Goal: Task Accomplishment & Management: Use online tool/utility

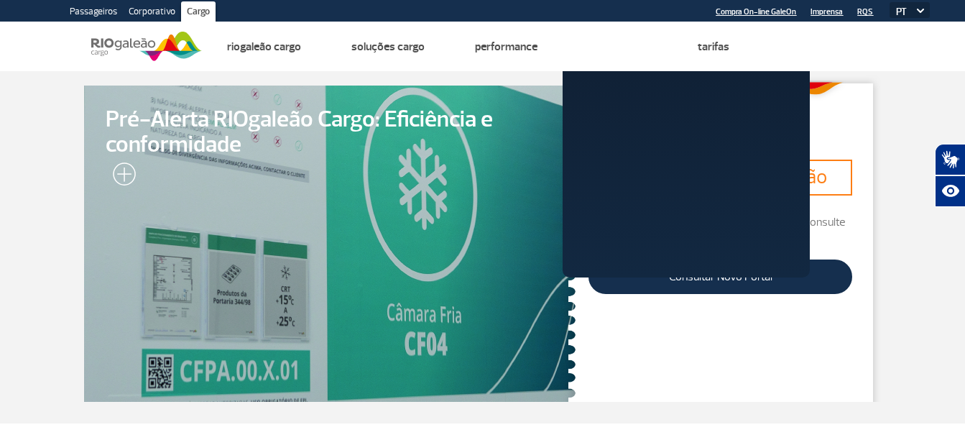
click at [628, 47] on link "Atendimento" at bounding box center [618, 47] width 60 height 14
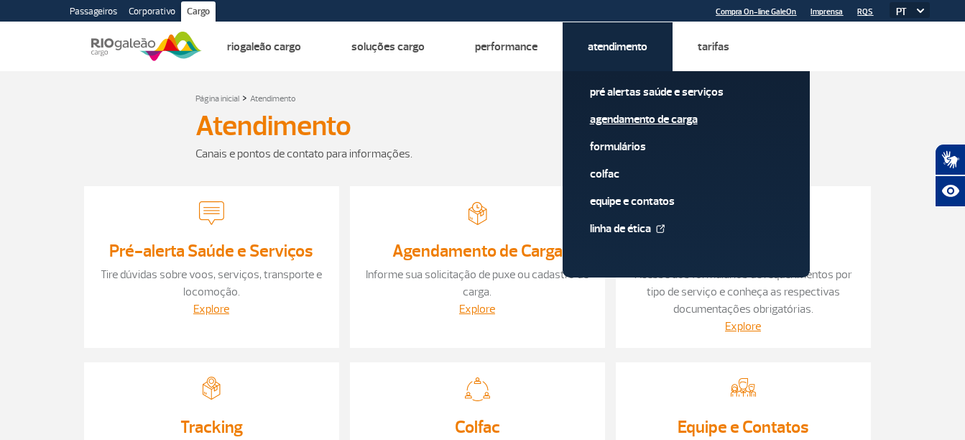
click at [629, 114] on link "Agendamento de Carga" at bounding box center [686, 119] width 193 height 16
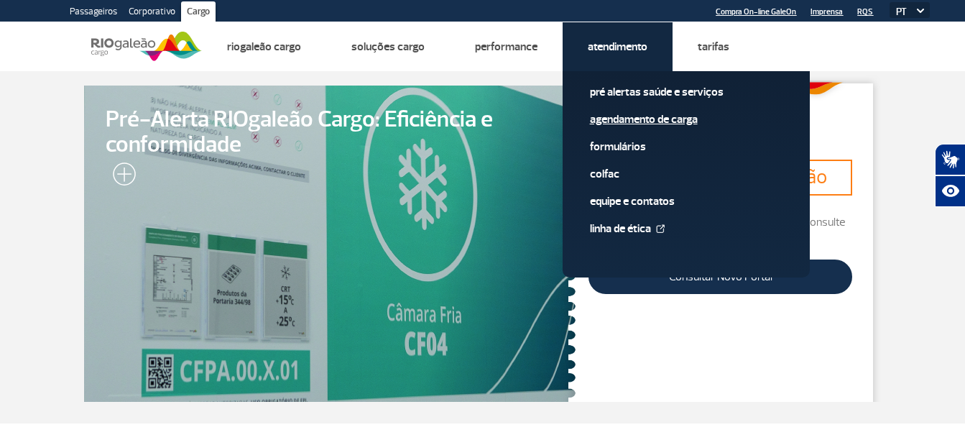
click at [639, 111] on div "Pré alertas Saúde e Serviços Agendamento de Carga Formulários Colfac Equipe e C…" at bounding box center [686, 174] width 247 height 206
click at [638, 117] on link "Agendamento de Carga" at bounding box center [686, 119] width 193 height 16
click at [633, 119] on link "Agendamento de Carga" at bounding box center [686, 119] width 193 height 16
